Goal: Task Accomplishment & Management: Complete application form

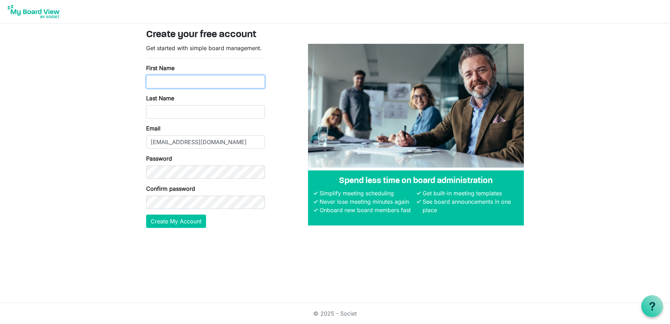
click at [176, 81] on input "First Name" at bounding box center [205, 81] width 119 height 13
type input "Matt"
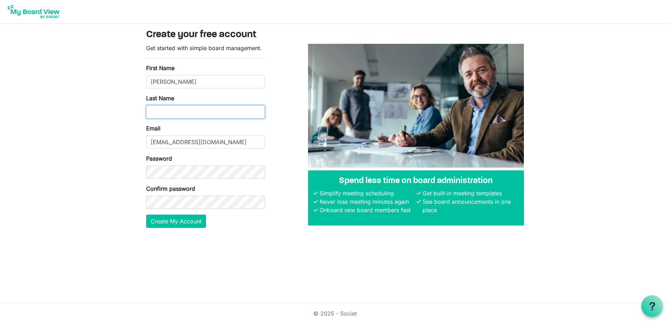
type input "Hill"
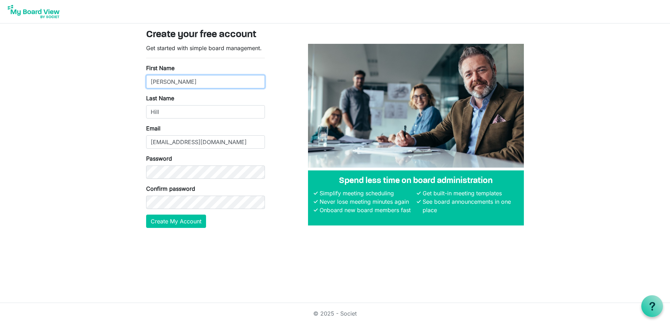
type input "Student:"
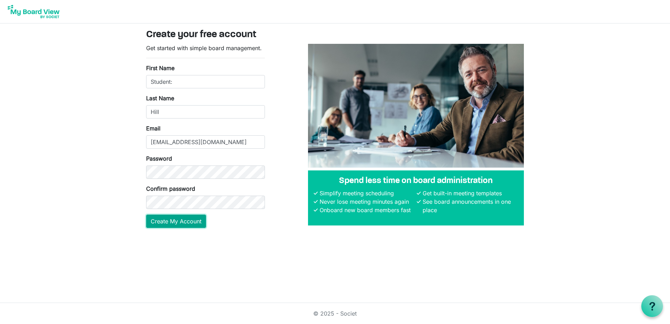
click at [161, 217] on button "Create My Account" at bounding box center [176, 220] width 60 height 13
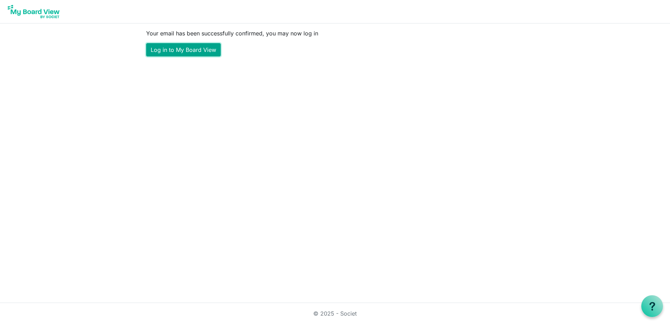
click at [180, 50] on link "Log in to My Board View" at bounding box center [183, 49] width 75 height 13
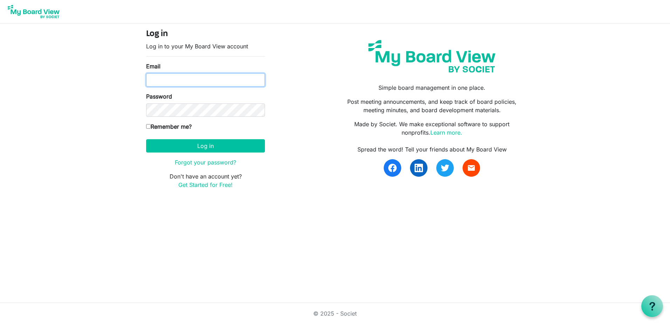
type input "matt.hill@scouting.org"
click at [150, 127] on input "Remember me?" at bounding box center [148, 126] width 5 height 5
checkbox input "true"
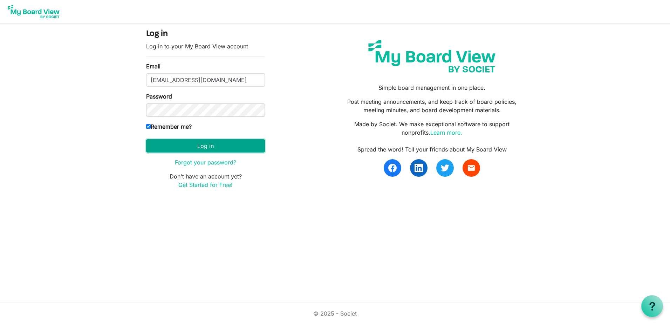
click at [178, 147] on button "Log in" at bounding box center [205, 145] width 119 height 13
